Goal: Task Accomplishment & Management: Use online tool/utility

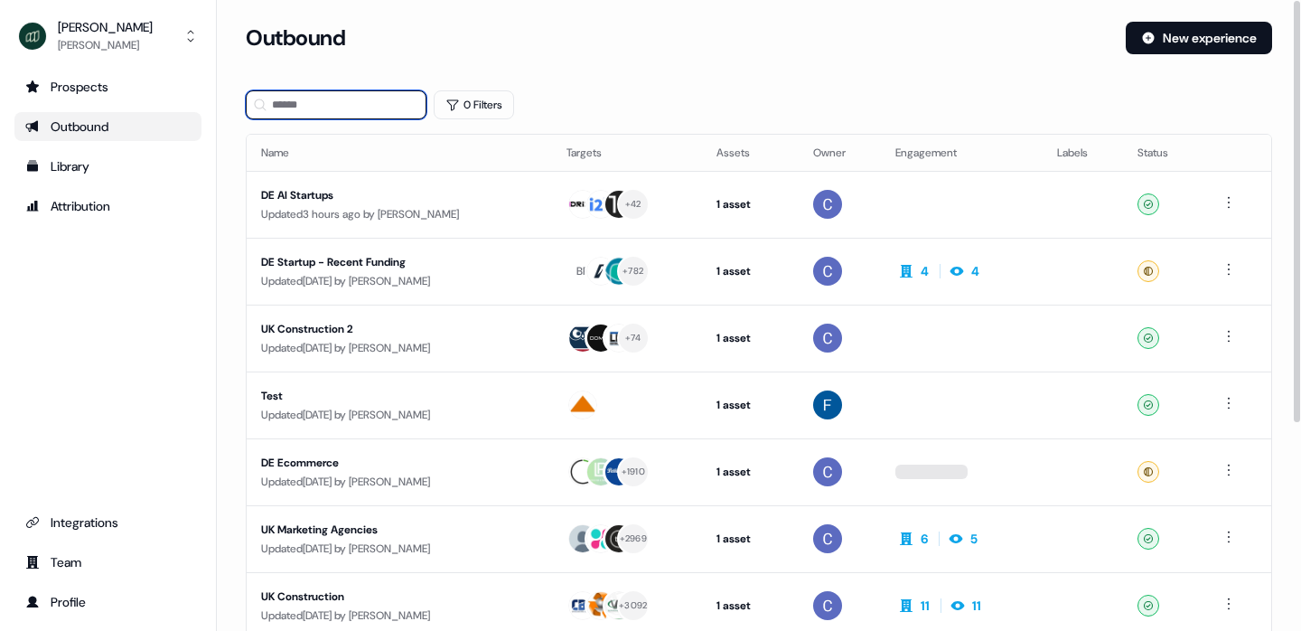
click at [341, 105] on input at bounding box center [336, 104] width 181 height 29
click at [311, 526] on div "UK Marketing Agencies" at bounding box center [399, 529] width 276 height 18
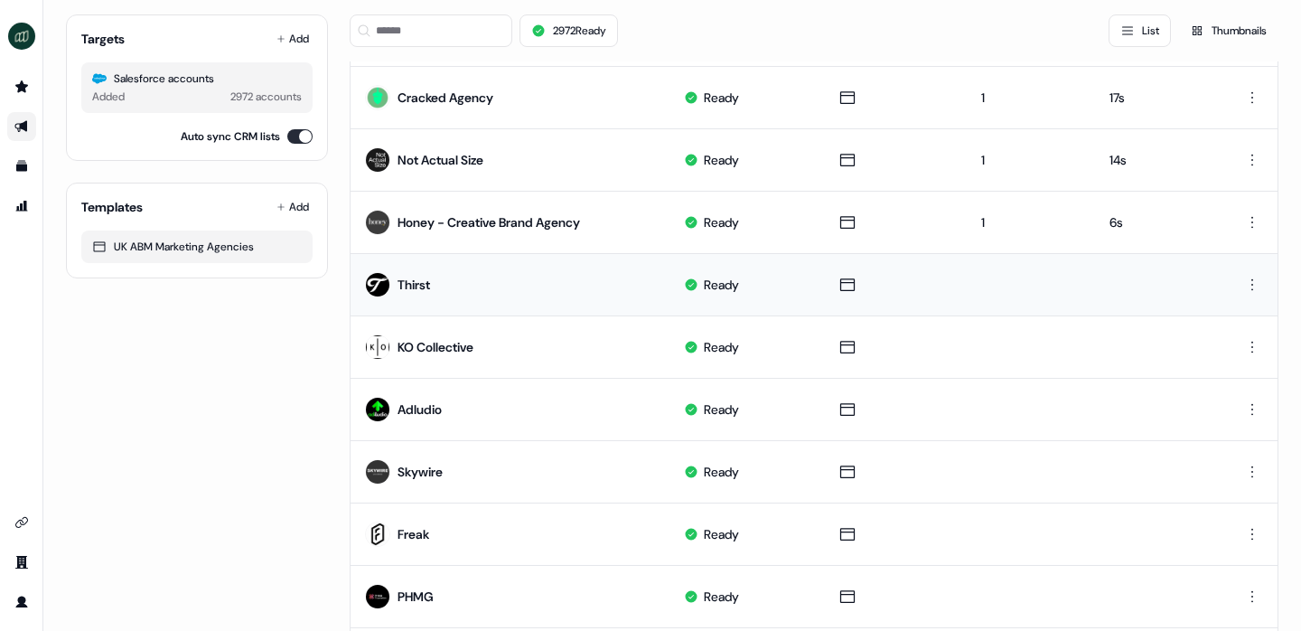
scroll to position [260, 0]
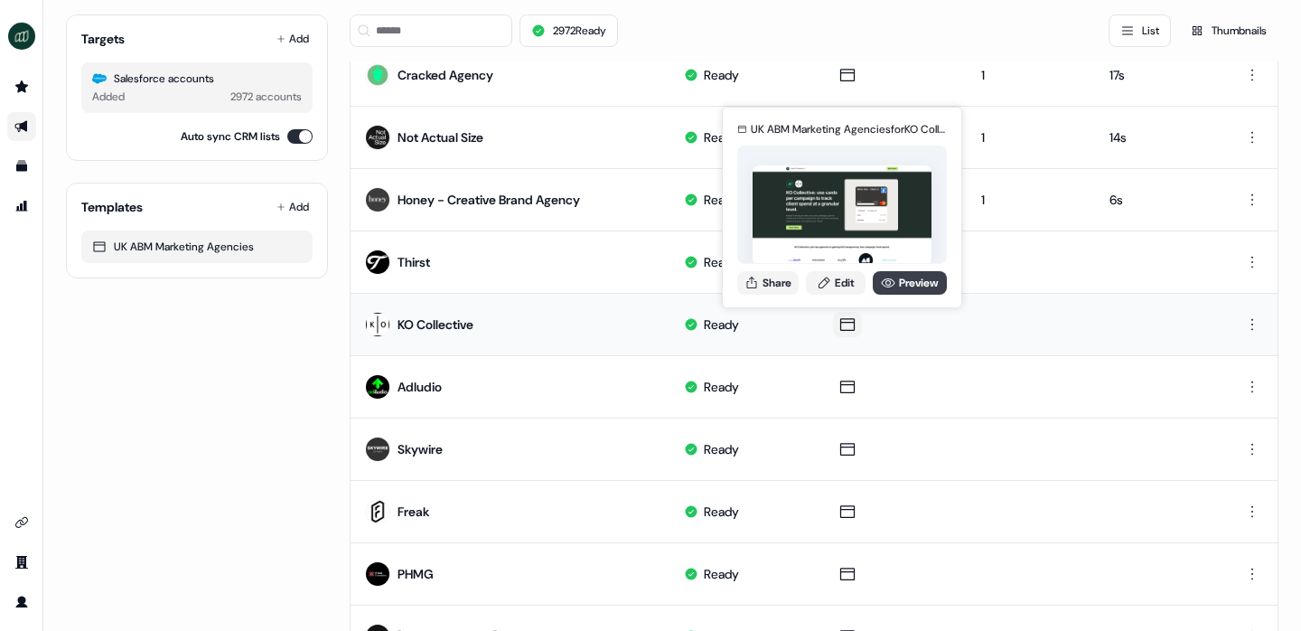
click at [913, 275] on link "Preview" at bounding box center [910, 282] width 74 height 23
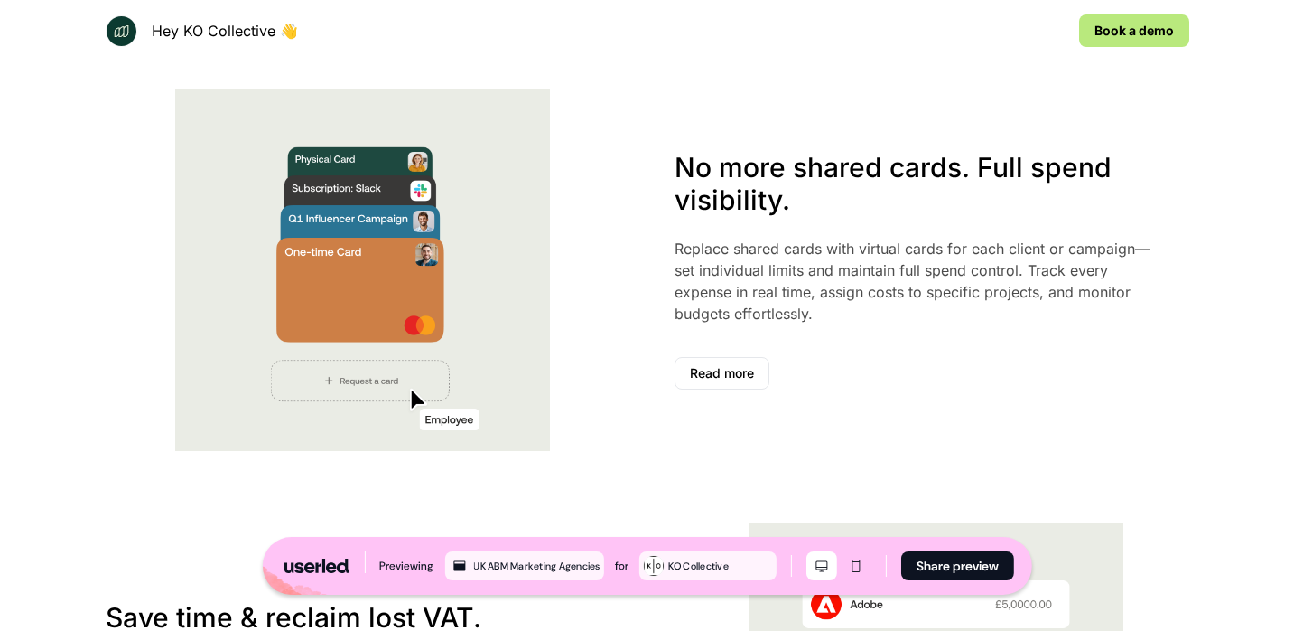
scroll to position [1363, 0]
